Goal: Find specific page/section: Find specific page/section

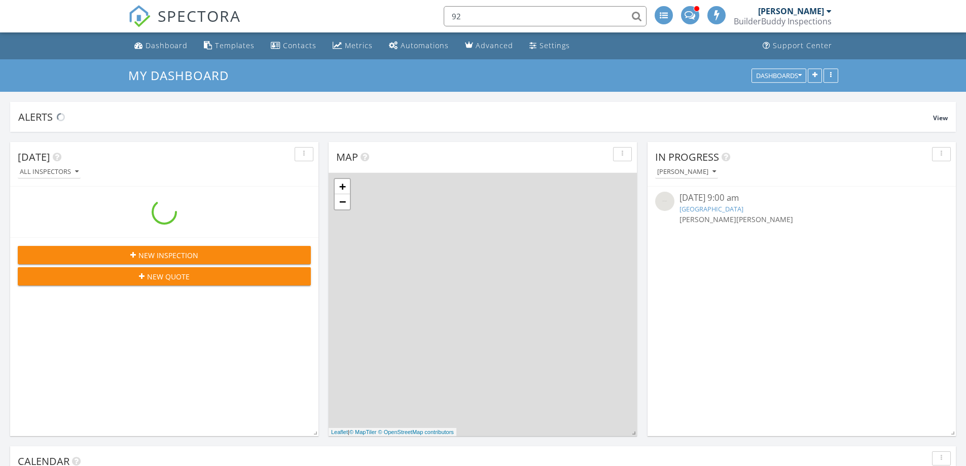
scroll to position [1319, 982]
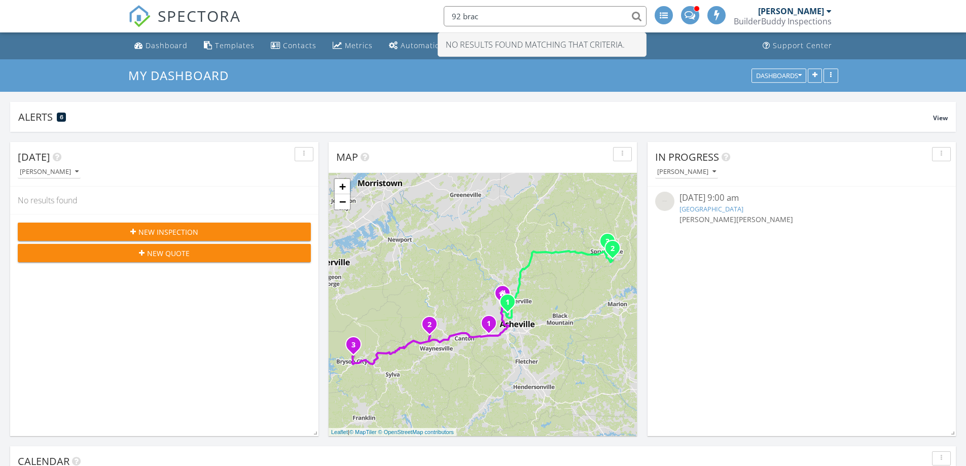
click at [490, 17] on input "92 brac" at bounding box center [545, 16] width 203 height 20
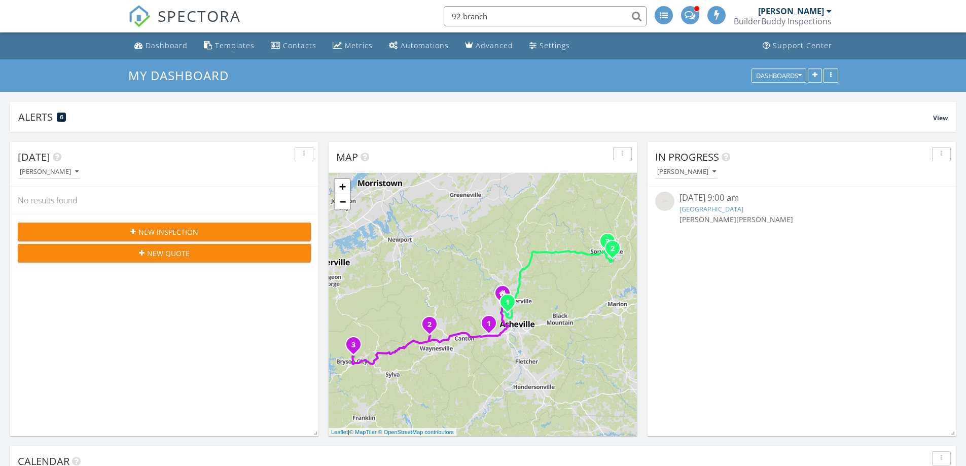
click at [519, 17] on input "92 branch" at bounding box center [545, 16] width 203 height 20
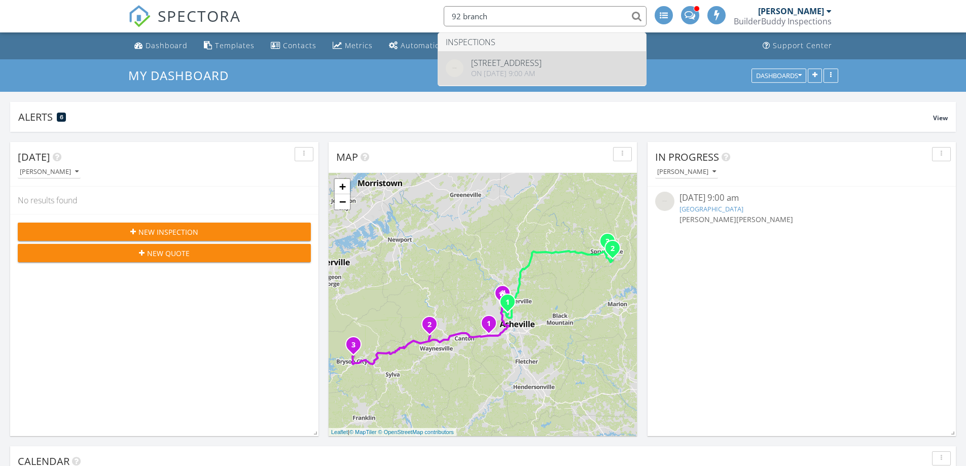
type input "92 branch"
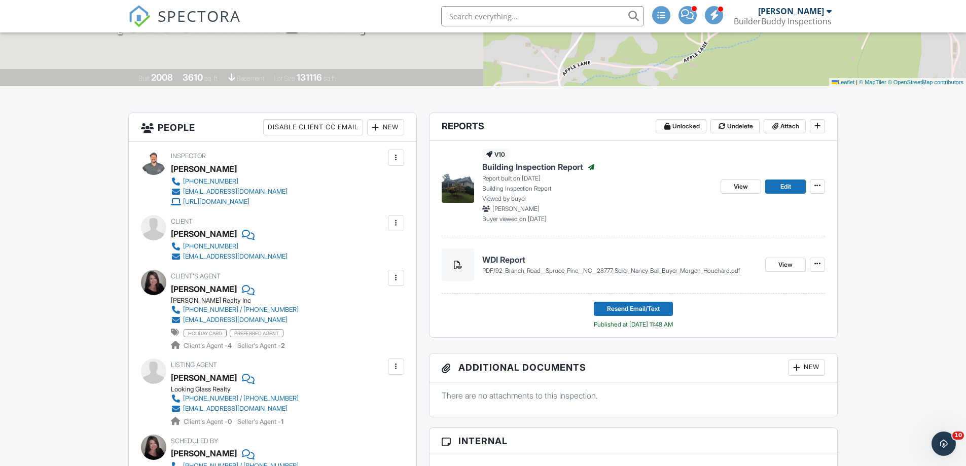
click at [523, 165] on span "Building Inspection Report" at bounding box center [532, 166] width 101 height 11
